Goal: Information Seeking & Learning: Learn about a topic

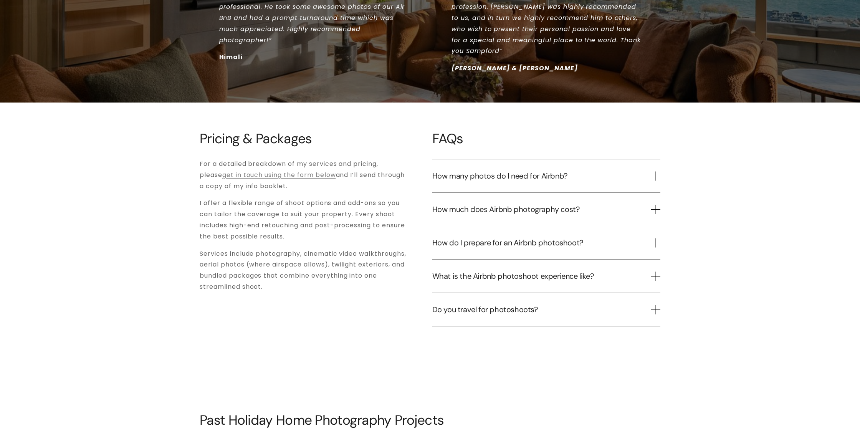
scroll to position [893, 0]
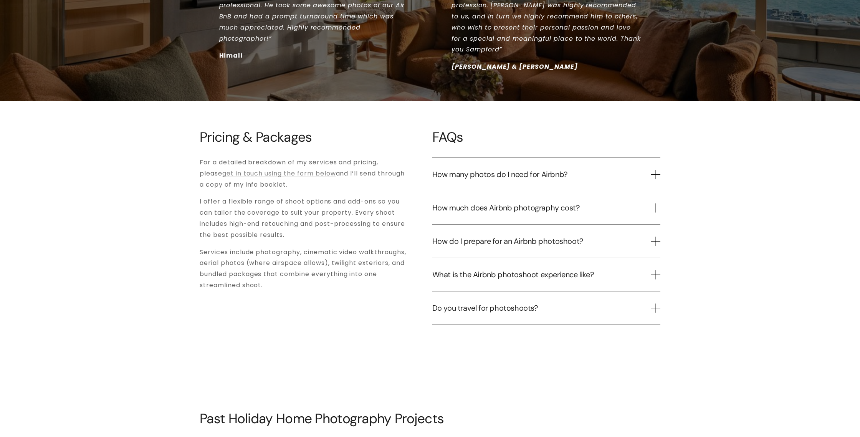
click at [612, 203] on span "How much does Airbnb photography cost?" at bounding box center [541, 208] width 219 height 10
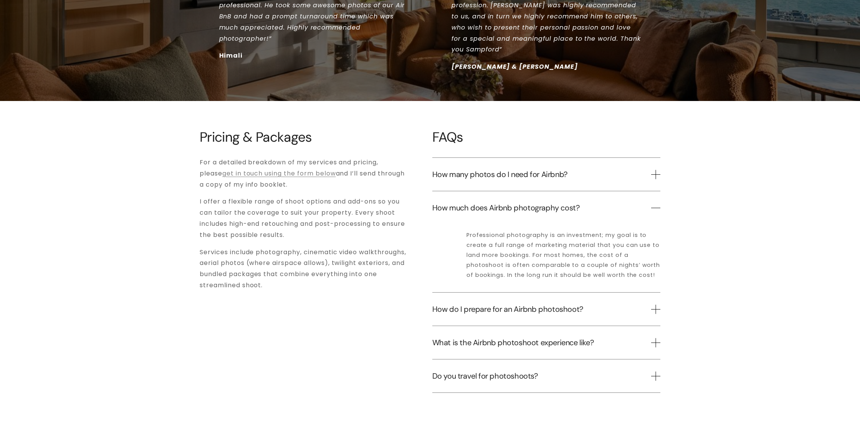
click at [612, 203] on span "How much does Airbnb photography cost?" at bounding box center [541, 208] width 219 height 10
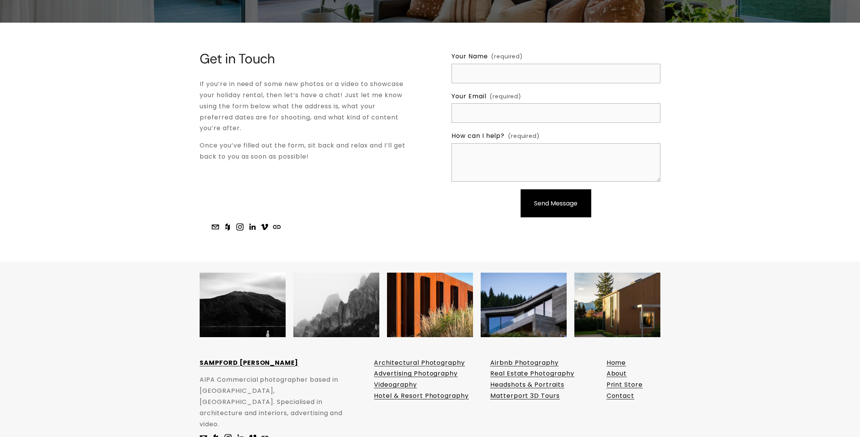
scroll to position [1866, 0]
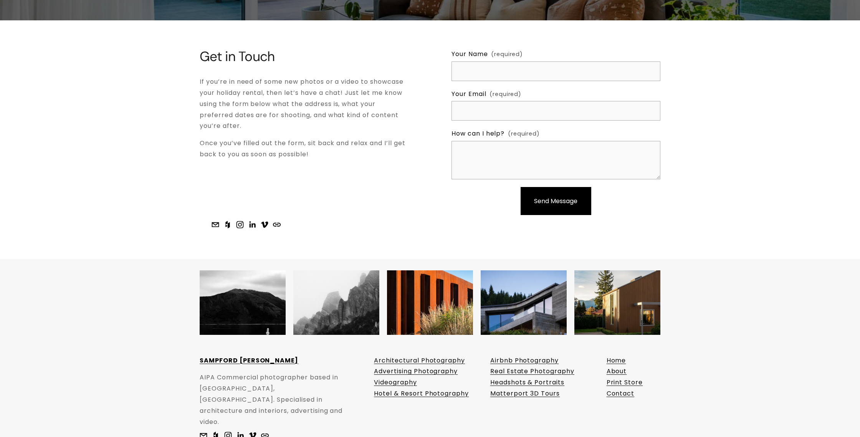
click at [426, 355] on link "Architectural Photography" at bounding box center [419, 360] width 91 height 11
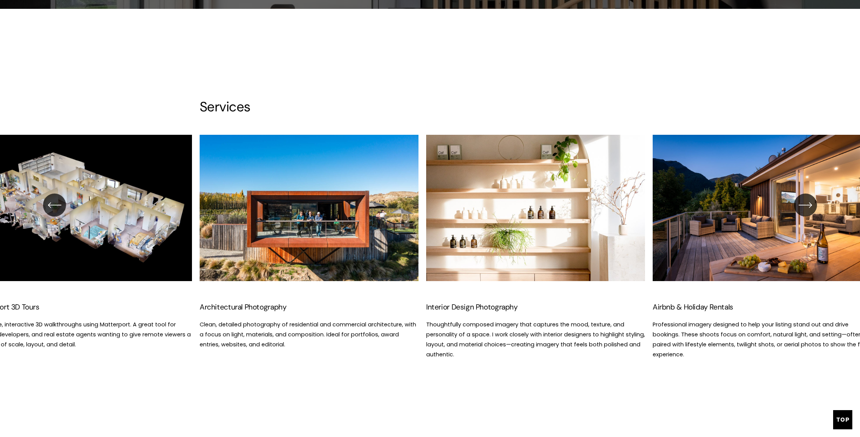
scroll to position [1039, 0]
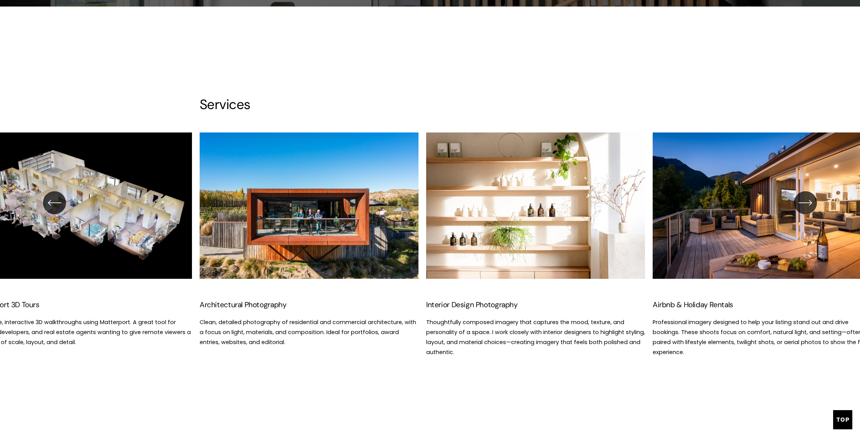
click at [56, 196] on icon "\a \a Previous\a \a \a" at bounding box center [55, 203] width 14 height 14
